Goal: Transaction & Acquisition: Purchase product/service

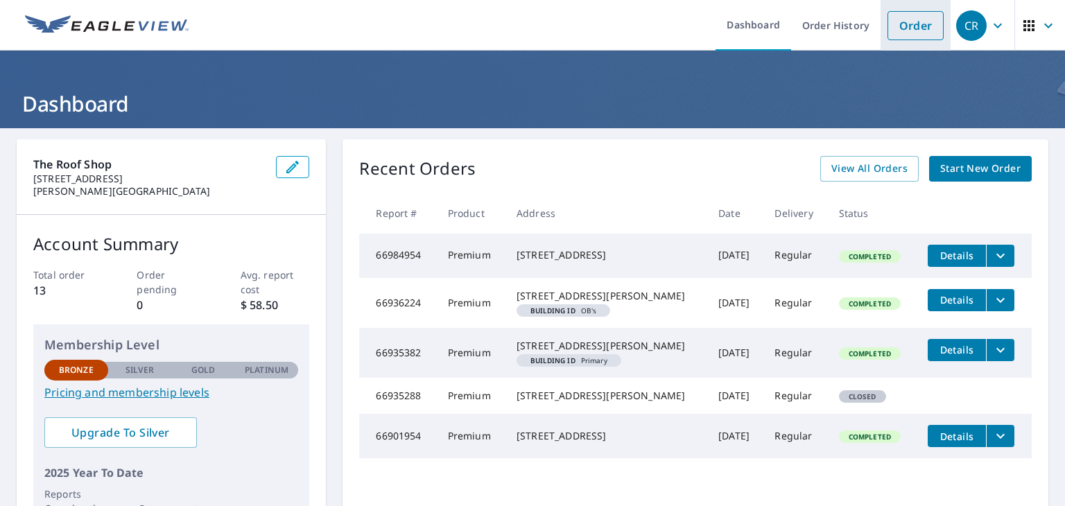
click at [899, 27] on link "Order" at bounding box center [915, 25] width 56 height 29
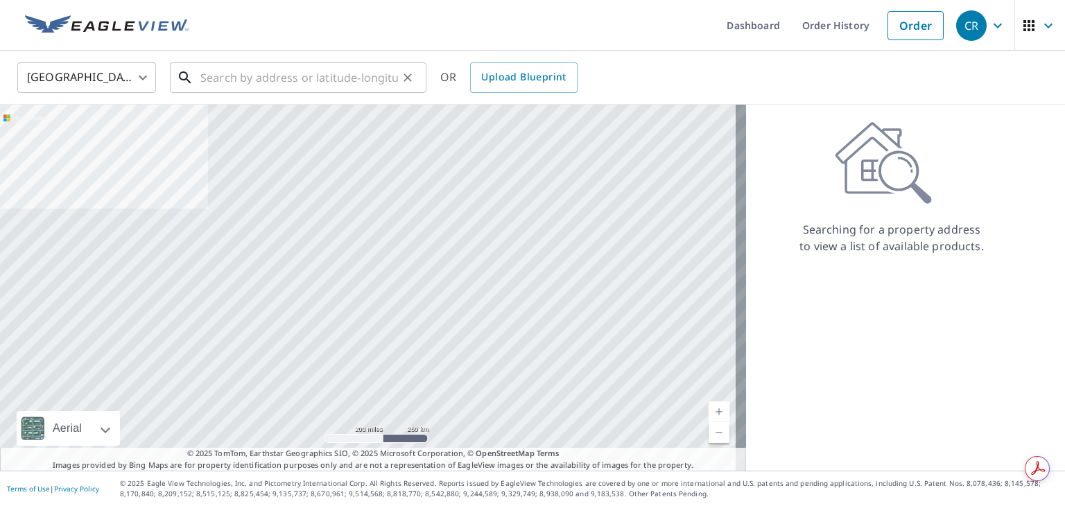
click at [324, 74] on input "text" at bounding box center [299, 77] width 198 height 39
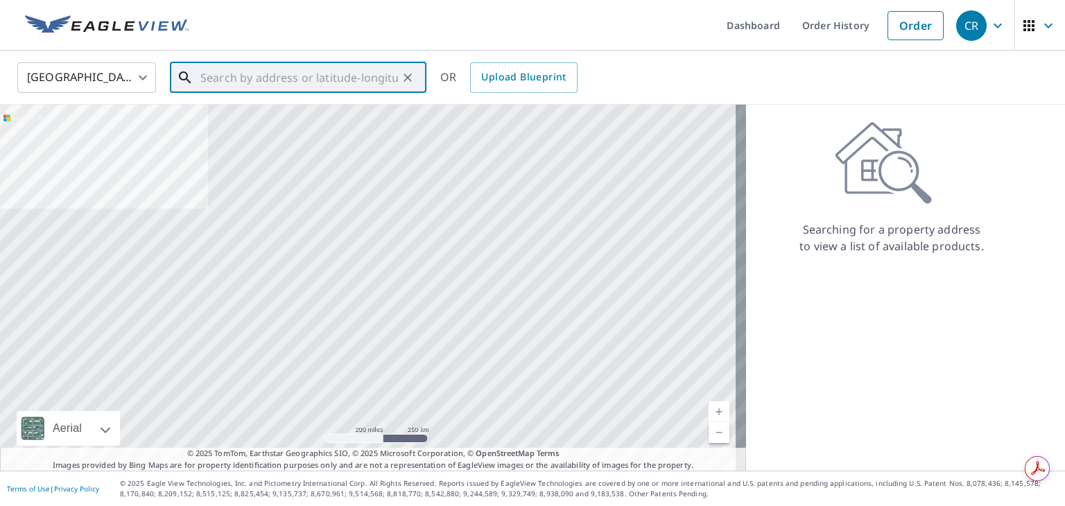
paste input "[STREET_ADDRESS][PERSON_NAME][US_STATE]"
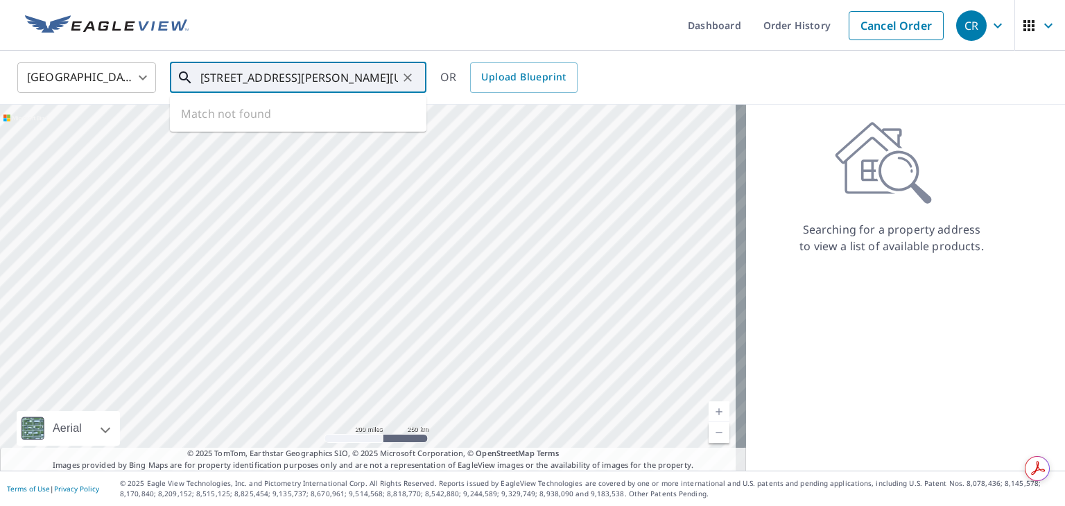
scroll to position [0, 15]
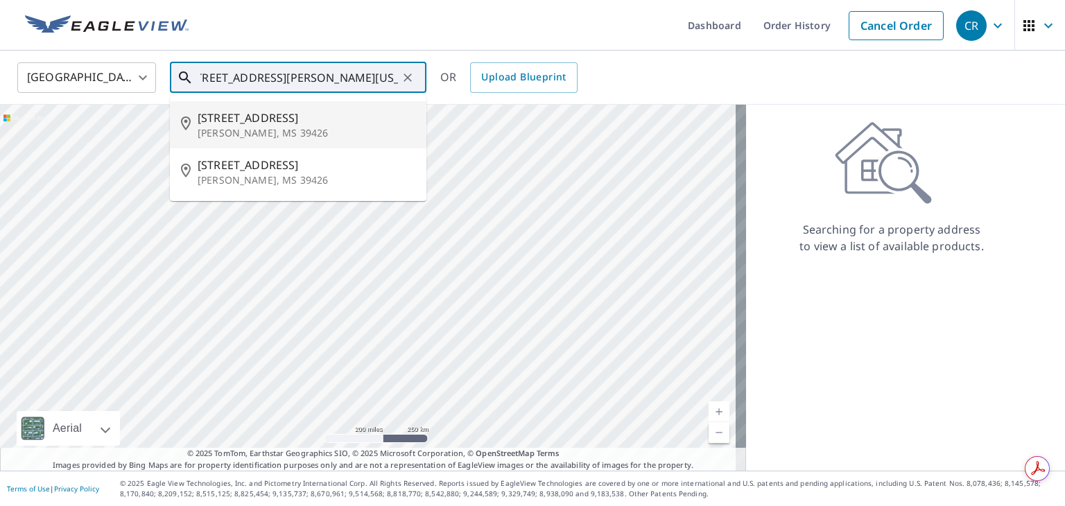
click at [284, 116] on span "[STREET_ADDRESS]" at bounding box center [307, 118] width 218 height 17
type input "[STREET_ADDRESS][PERSON_NAME]"
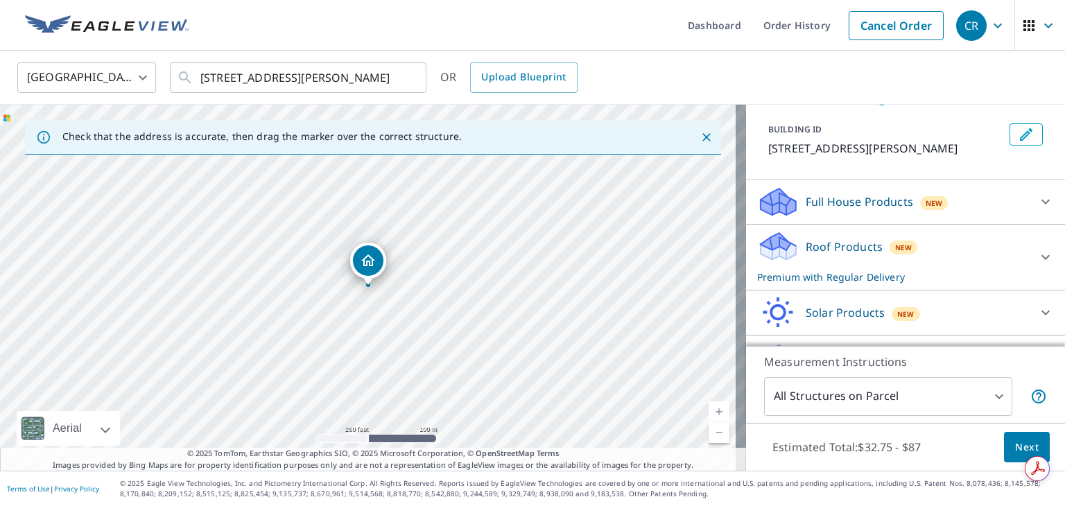
scroll to position [69, 0]
click at [832, 243] on p "Roof Products" at bounding box center [844, 246] width 77 height 17
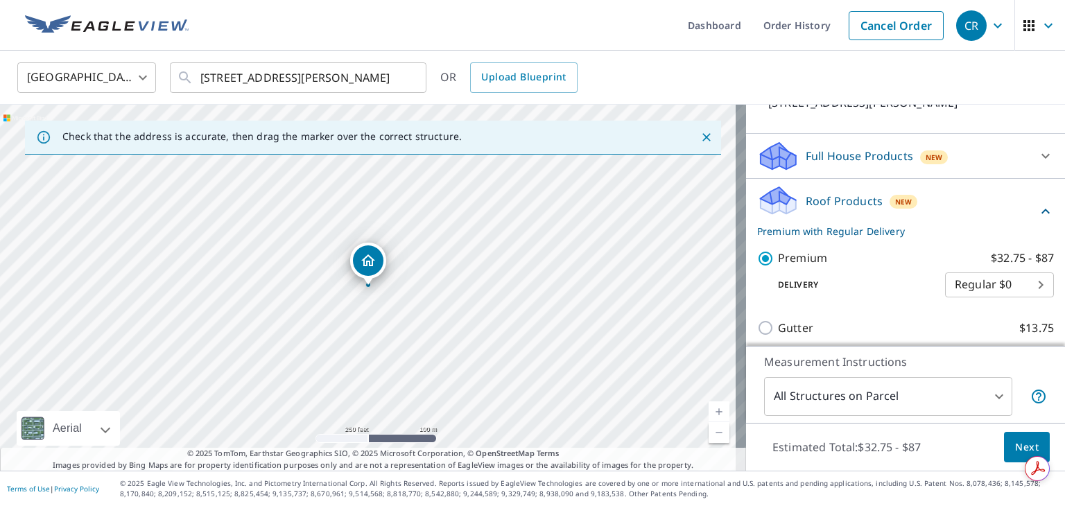
scroll to position [139, 0]
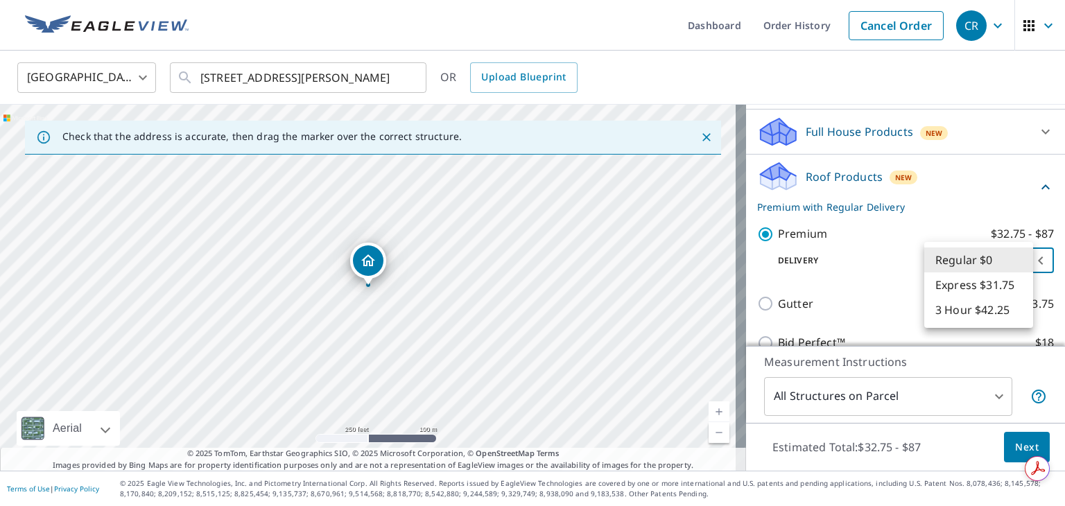
click at [941, 266] on body "CR CR Dashboard Order History Cancel Order CR [GEOGRAPHIC_DATA] [GEOGRAPHIC_DAT…" at bounding box center [532, 253] width 1065 height 506
click at [941, 266] on li "Regular $0" at bounding box center [978, 259] width 109 height 25
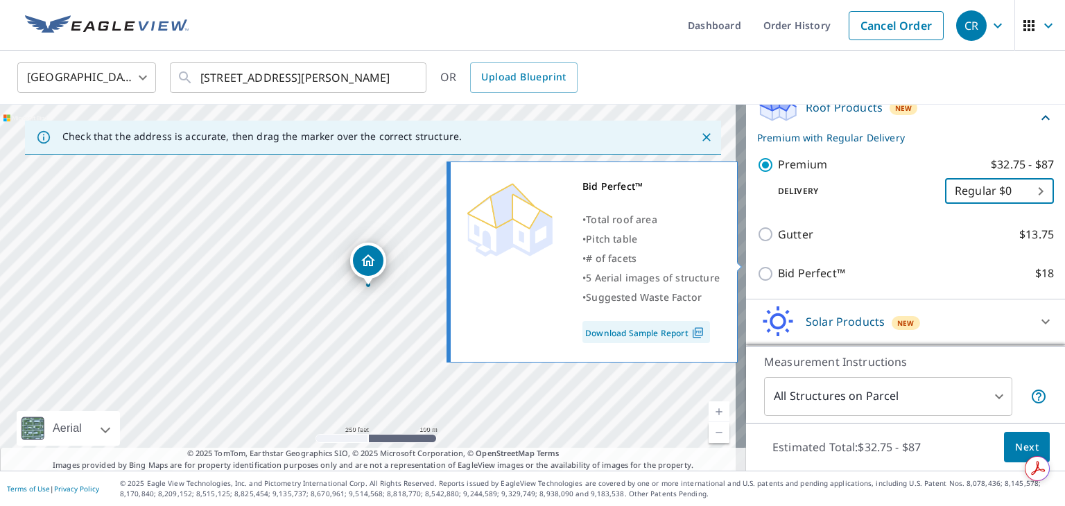
scroll to position [250, 0]
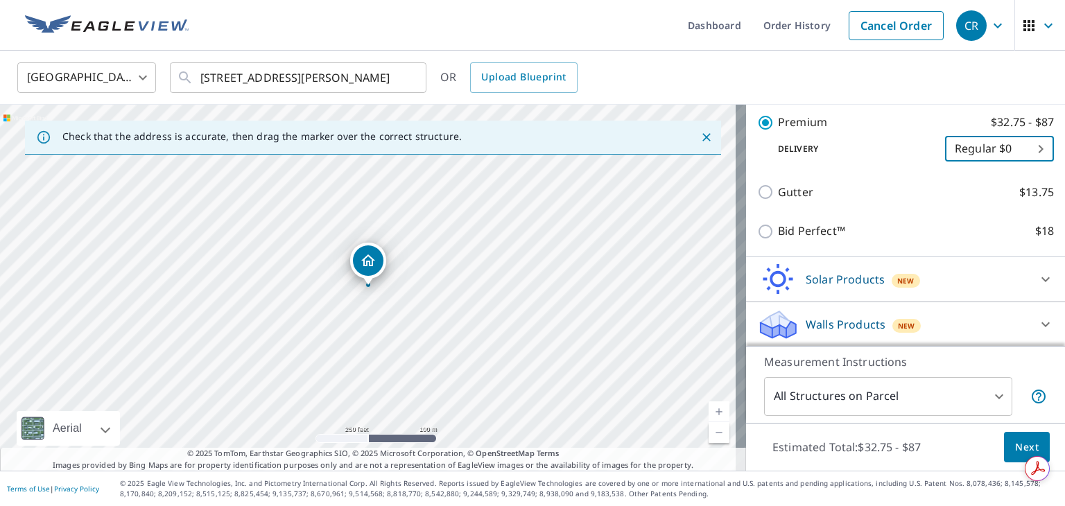
click at [1020, 442] on span "Next" at bounding box center [1027, 447] width 24 height 17
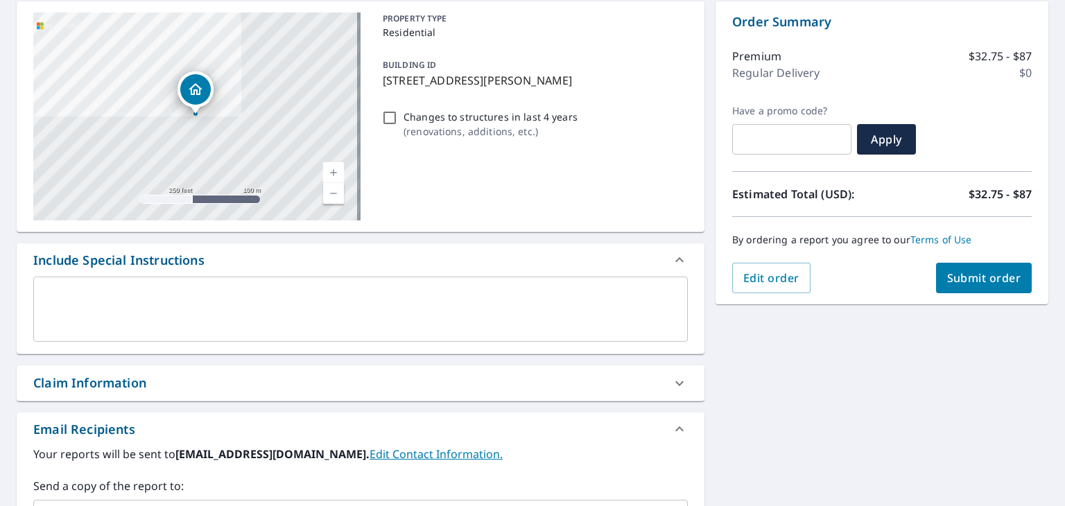
scroll to position [208, 0]
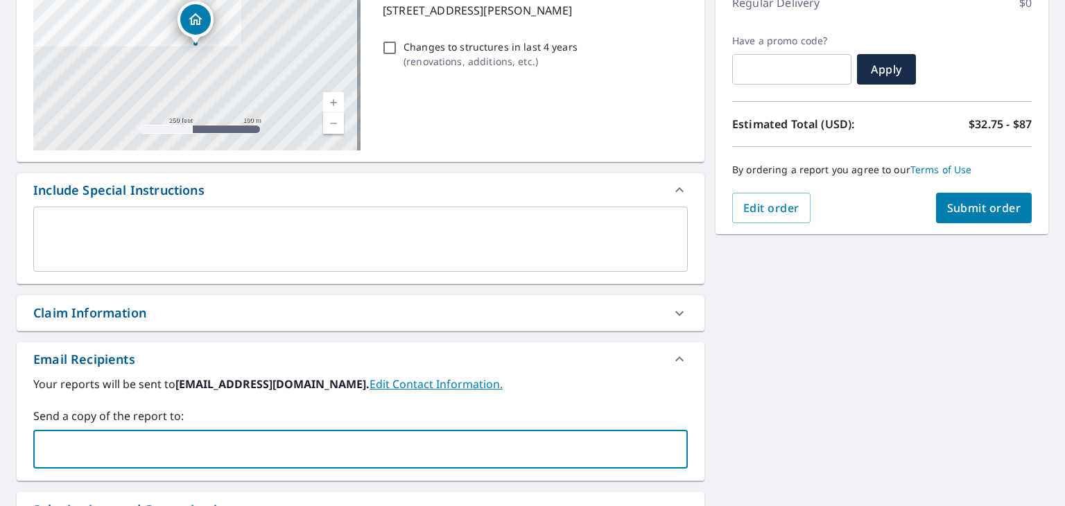
click at [440, 444] on input "text" at bounding box center [350, 449] width 621 height 26
type input "[EMAIL_ADDRESS][DOMAIN_NAME]"
click at [976, 216] on button "Submit order" at bounding box center [984, 208] width 96 height 31
